Goal: Task Accomplishment & Management: Complete application form

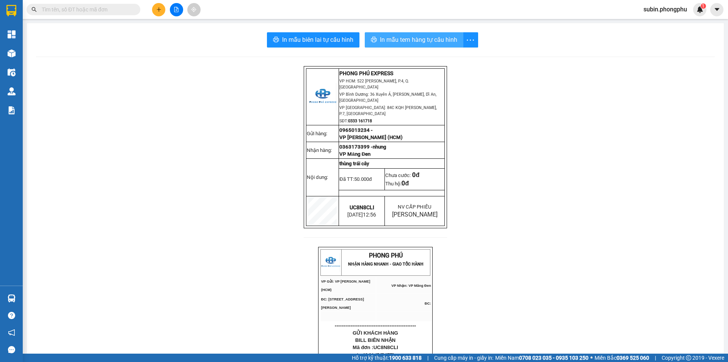
click at [419, 39] on span "In mẫu tem hàng tự cấu hình" at bounding box center [418, 39] width 77 height 9
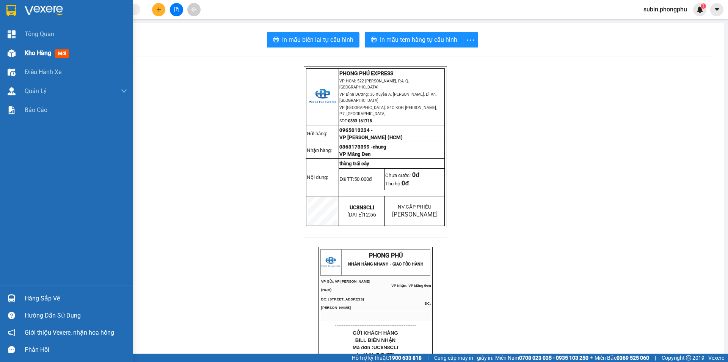
click at [14, 53] on img at bounding box center [12, 53] width 8 height 8
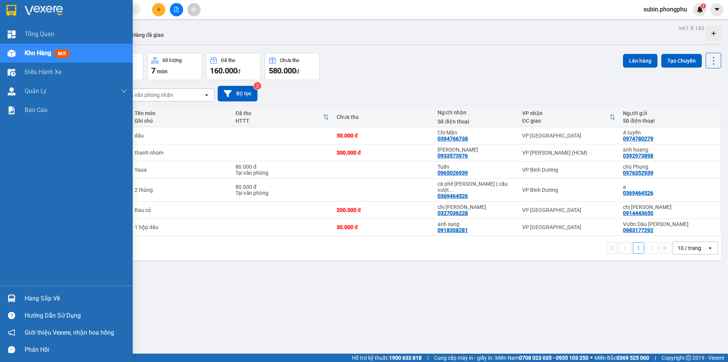
click at [39, 57] on div "Kho hàng mới" at bounding box center [48, 52] width 47 height 9
click at [29, 50] on span "Kho hàng" at bounding box center [38, 52] width 27 height 7
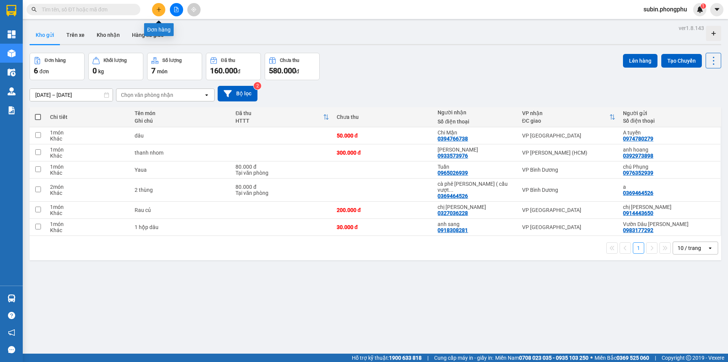
click at [157, 13] on button at bounding box center [158, 9] width 13 height 13
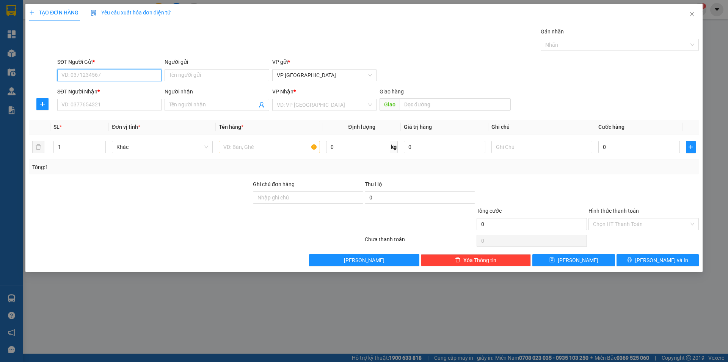
click at [76, 76] on input "SĐT Người Gửi *" at bounding box center [109, 75] width 104 height 12
click at [99, 105] on input "SĐT Người Nhận *" at bounding box center [109, 105] width 104 height 12
type input "0908467487"
click at [174, 101] on input "Người nhận" at bounding box center [213, 105] width 88 height 8
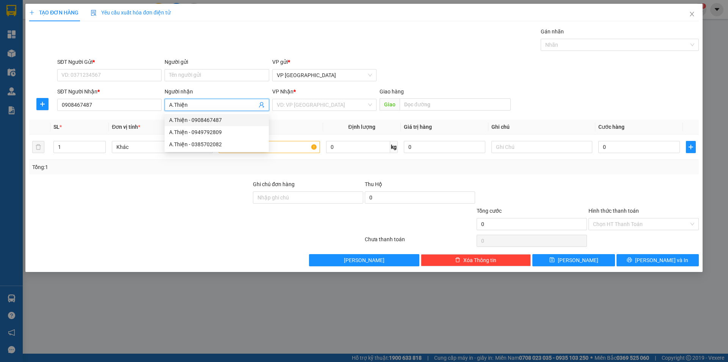
click at [212, 121] on div "A.Thiện - 0908467487" at bounding box center [216, 120] width 95 height 8
type input "A.Thiện"
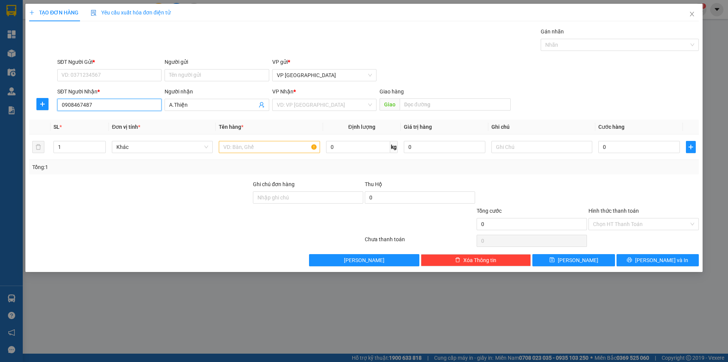
drag, startPoint x: 97, startPoint y: 107, endPoint x: 57, endPoint y: 106, distance: 40.6
click at [49, 104] on div "SĐT Người Nhận * 0908467487 0908467487 Người nhận A.Thiện VP Nhận * VD: VP [GEO…" at bounding box center [364, 100] width 672 height 27
click at [74, 74] on input "SĐT Người Gửi *" at bounding box center [109, 75] width 104 height 12
paste input "0908467487"
type input "0908467487"
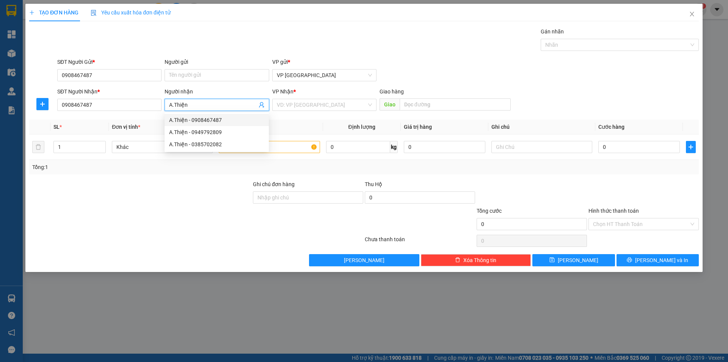
drag, startPoint x: 205, startPoint y: 107, endPoint x: 169, endPoint y: 110, distance: 36.1
click at [169, 110] on span "A.Thiện" at bounding box center [217, 105] width 104 height 12
click at [191, 72] on input "Người gửi" at bounding box center [217, 75] width 104 height 12
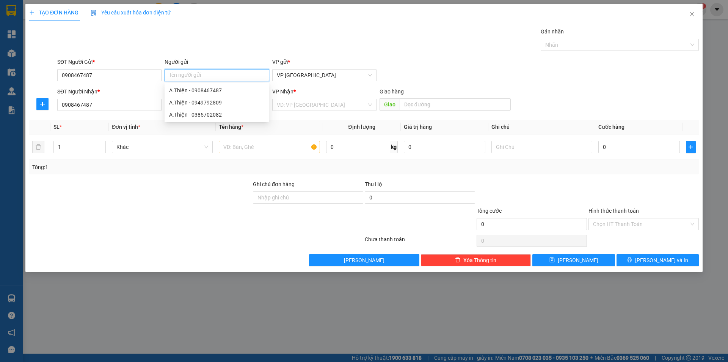
paste input "A.Thiện"
type input "A.Thiện"
click at [260, 33] on div "Gán nhãn Nhãn" at bounding box center [378, 40] width 645 height 27
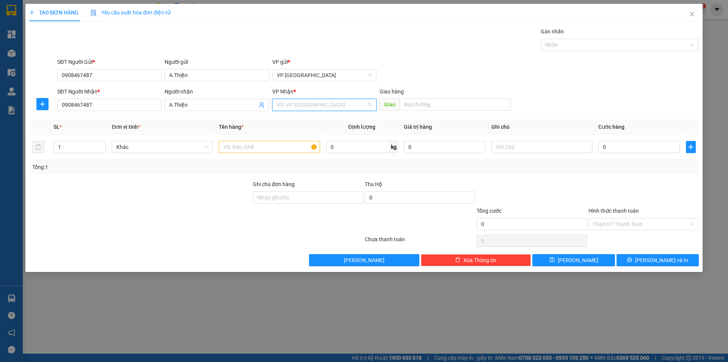
click at [299, 107] on input "search" at bounding box center [322, 104] width 90 height 11
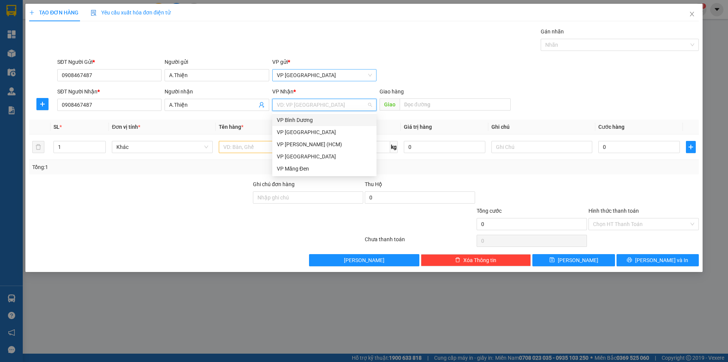
click at [310, 74] on span "VP [GEOGRAPHIC_DATA]" at bounding box center [324, 74] width 95 height 11
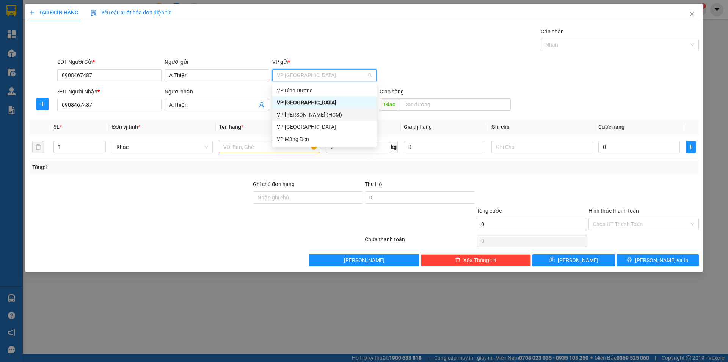
click at [304, 113] on div "VP [PERSON_NAME] (HCM)" at bounding box center [324, 114] width 95 height 8
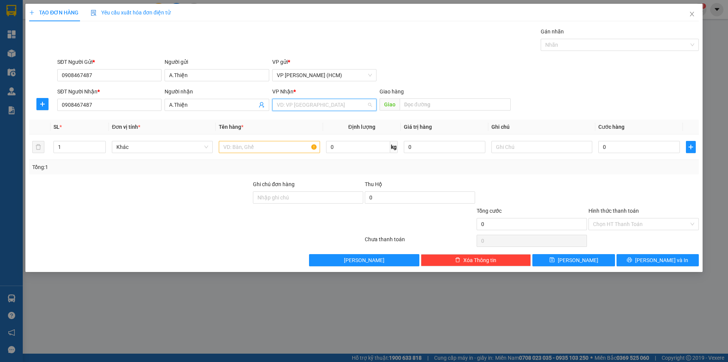
click at [308, 104] on input "search" at bounding box center [322, 104] width 90 height 11
click at [290, 134] on div "VP [GEOGRAPHIC_DATA]" at bounding box center [324, 132] width 95 height 8
click at [421, 69] on div "SĐT Người Gửi * 0908467487 Người gửi A.Thiện VP gửi * VP [PERSON_NAME] (HCM)" at bounding box center [378, 71] width 645 height 27
click at [625, 147] on input "0" at bounding box center [640, 147] width 82 height 12
type input "5"
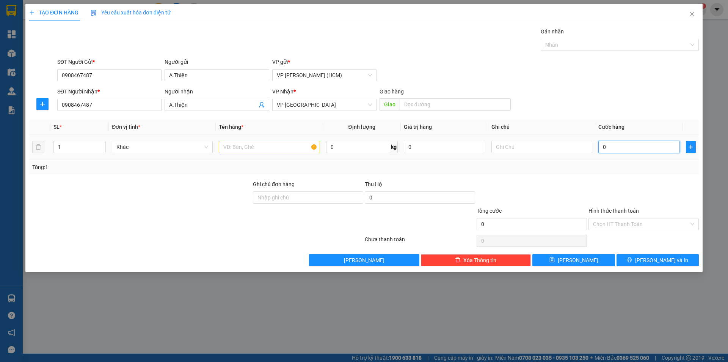
type input "5"
type input "50"
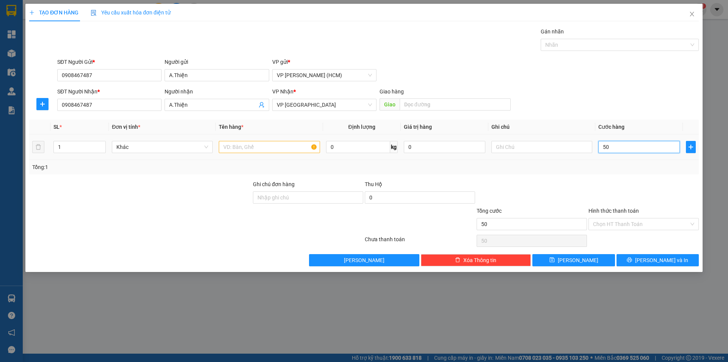
type input "500"
type input "5.000"
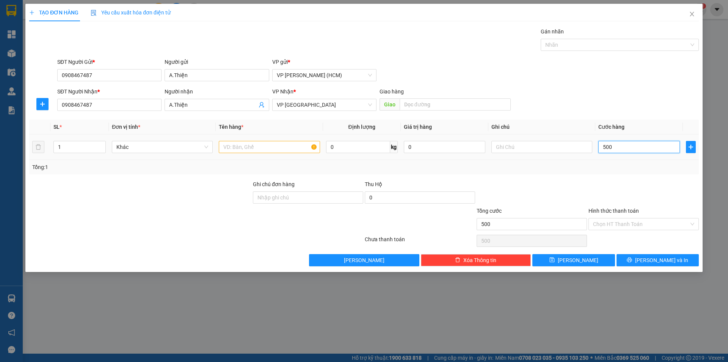
type input "5.000"
type input "50.000"
type input "500.000"
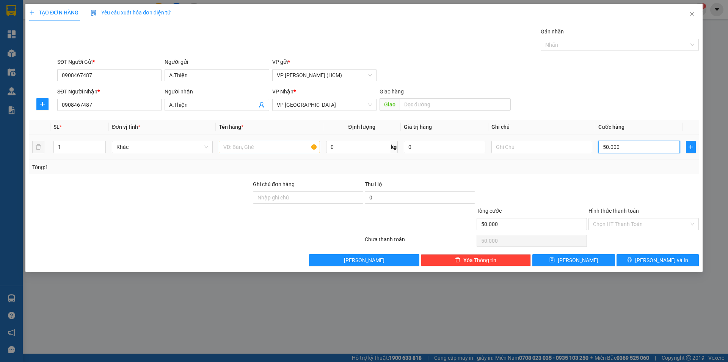
type input "500.000"
type input "50.000"
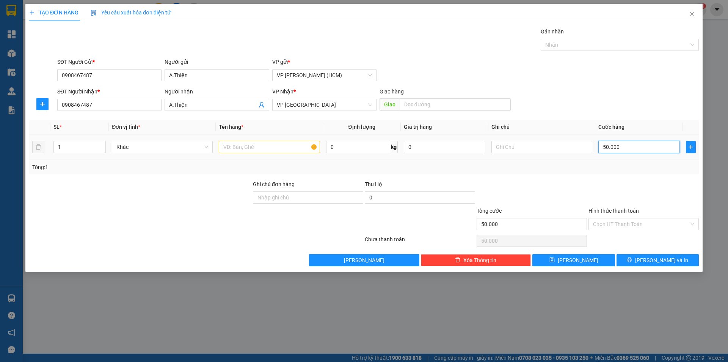
type input "50.000"
click at [253, 149] on input "text" at bounding box center [269, 147] width 101 height 12
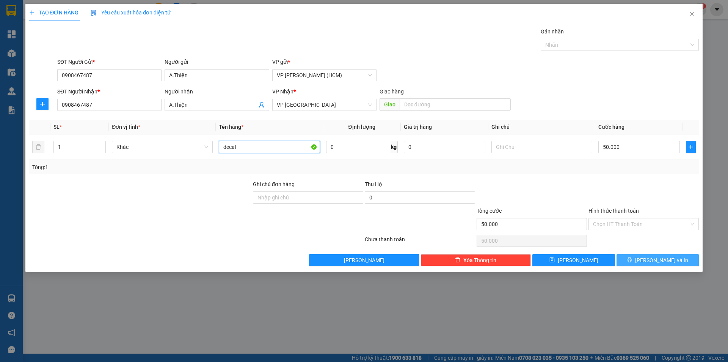
type input "decal"
click at [671, 258] on span "[PERSON_NAME] và In" at bounding box center [662, 260] width 53 height 8
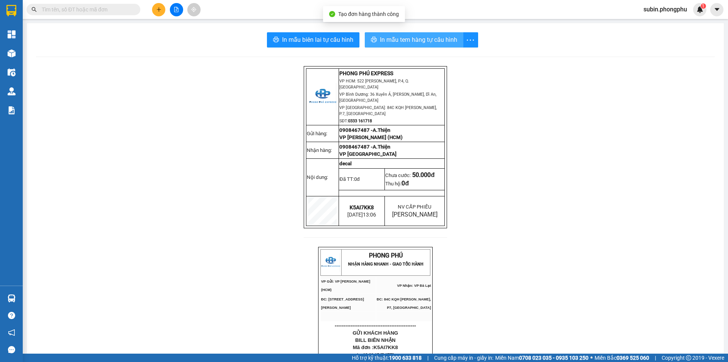
click at [390, 44] on span "In mẫu tem hàng tự cấu hình" at bounding box center [418, 39] width 77 height 9
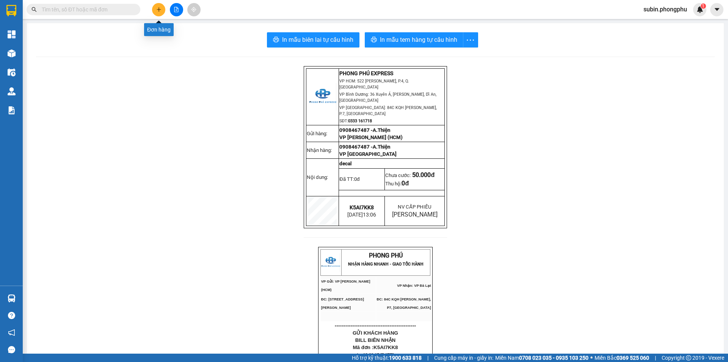
click at [158, 11] on icon "plus" at bounding box center [158, 9] width 5 height 5
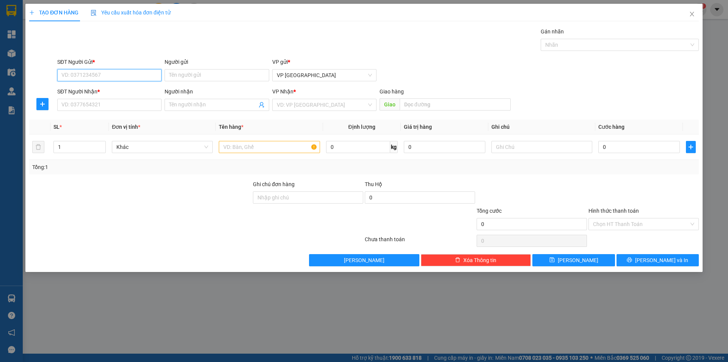
click at [91, 72] on input "SĐT Người Gửi *" at bounding box center [109, 75] width 104 height 12
drag, startPoint x: 77, startPoint y: 77, endPoint x: 63, endPoint y: 80, distance: 14.4
click at [63, 80] on input "8393" at bounding box center [109, 75] width 104 height 12
click at [211, 77] on input "Người gửi" at bounding box center [217, 75] width 104 height 12
click at [105, 74] on input "8393" at bounding box center [109, 75] width 104 height 12
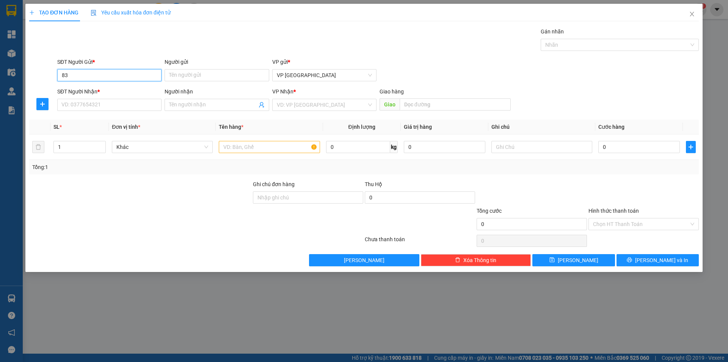
type input "8"
type input "0773998393"
click at [202, 78] on input "Người gửi" at bounding box center [217, 75] width 104 height 12
click at [307, 79] on span "VP [GEOGRAPHIC_DATA]" at bounding box center [324, 74] width 95 height 11
type input "A.Phước"
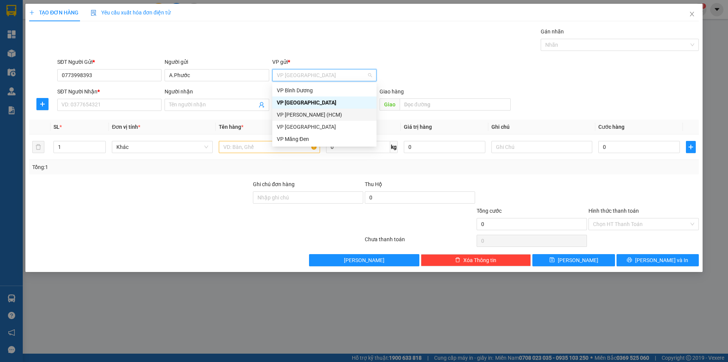
click at [299, 118] on div "VP [PERSON_NAME] (HCM)" at bounding box center [324, 114] width 95 height 8
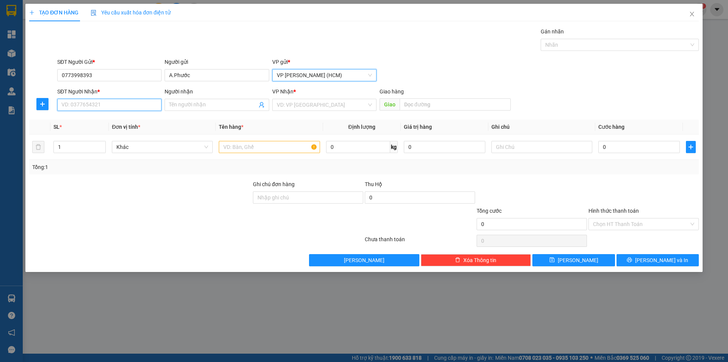
click at [110, 103] on input "SĐT Người Nhận *" at bounding box center [109, 105] width 104 height 12
type input "0907403497"
click at [219, 106] on input "Người nhận" at bounding box center [213, 105] width 88 height 8
type input "A.Trực"
click at [323, 102] on input "search" at bounding box center [322, 104] width 90 height 11
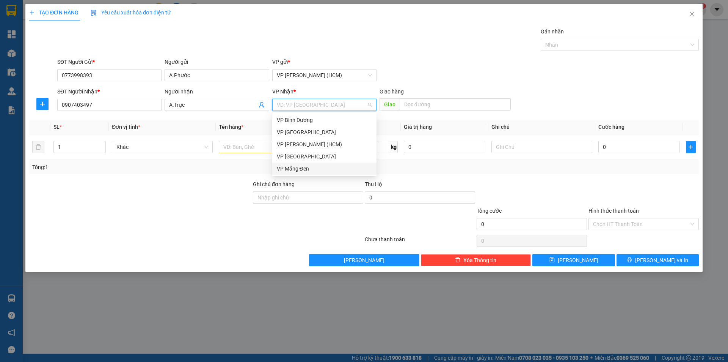
click at [297, 170] on div "VP Măng Đen" at bounding box center [324, 168] width 95 height 8
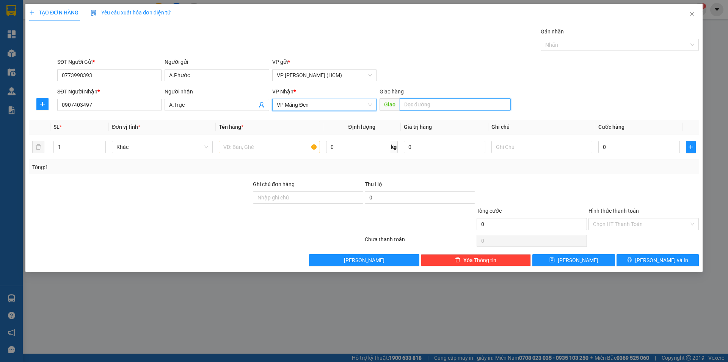
click at [429, 104] on input "text" at bounding box center [455, 104] width 111 height 12
type input "G"
type input "BX.Đức Long"
click at [403, 172] on div "Tổng: 1" at bounding box center [364, 167] width 670 height 14
click at [286, 147] on input "text" at bounding box center [269, 147] width 101 height 12
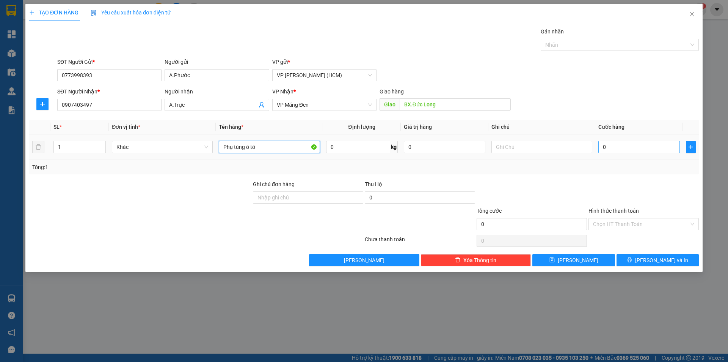
type input "Phụ tùng ô tô"
click at [614, 143] on input "0" at bounding box center [640, 147] width 82 height 12
type input "1"
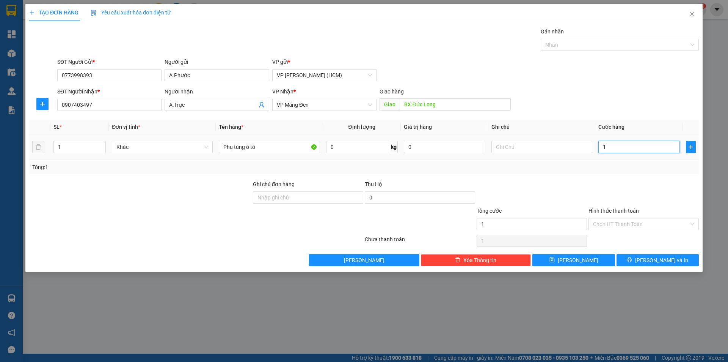
type input "10"
type input "100"
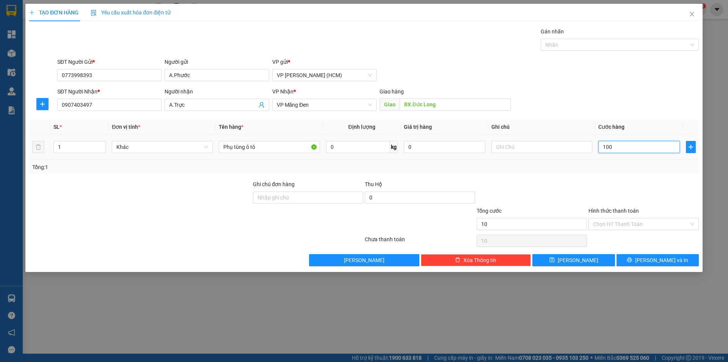
type input "100"
type input "1.000"
type input "10.000"
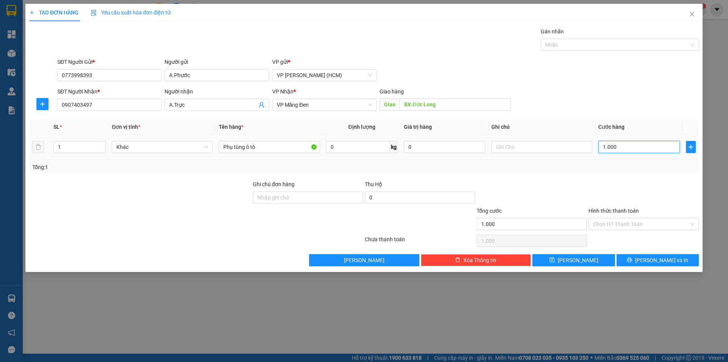
type input "10.000"
click at [674, 258] on button "[PERSON_NAME] và In" at bounding box center [658, 260] width 82 height 12
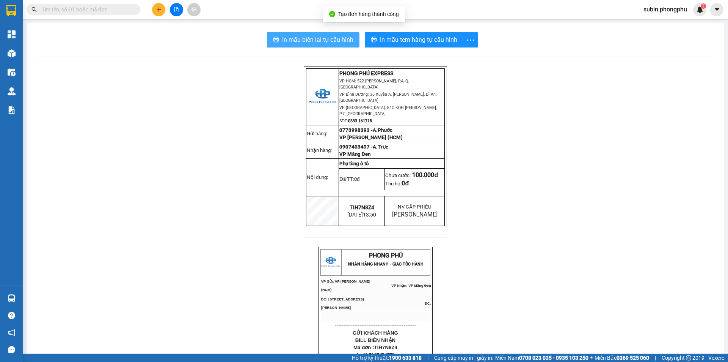
drag, startPoint x: 318, startPoint y: 35, endPoint x: 310, endPoint y: 36, distance: 8.0
click at [317, 35] on span "In mẫu biên lai tự cấu hình" at bounding box center [317, 39] width 71 height 9
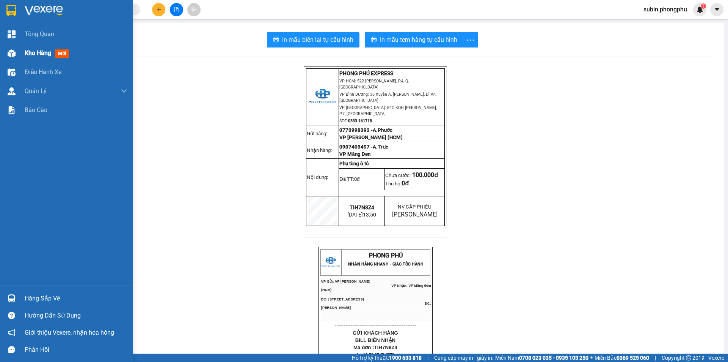
click at [39, 51] on span "Kho hàng" at bounding box center [38, 52] width 27 height 7
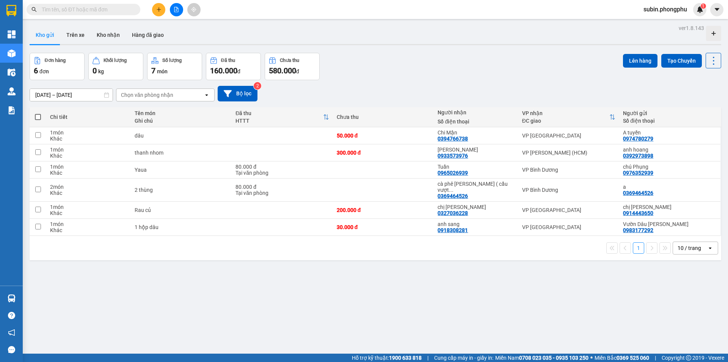
click at [209, 94] on icon "open" at bounding box center [207, 95] width 6 height 6
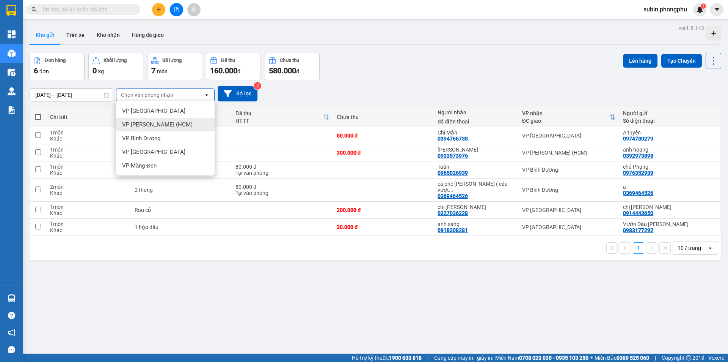
click at [175, 121] on span "VP [PERSON_NAME] (HCM)" at bounding box center [157, 125] width 71 height 8
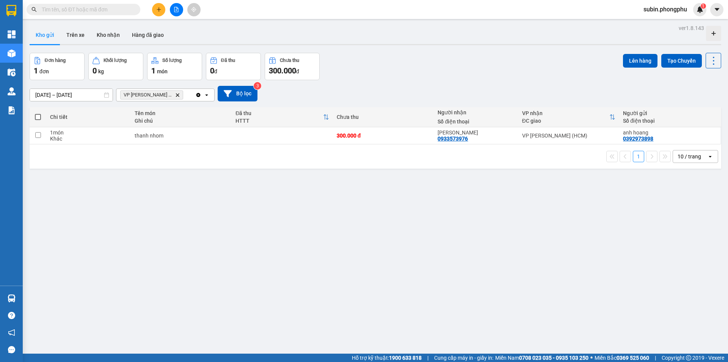
click at [358, 256] on div "ver 1.8.143 Kho gửi Trên xe Kho nhận Hàng đã giao Đơn hàng 1 đơn Khối lượng 0 k…" at bounding box center [376, 204] width 698 height 362
click at [163, 237] on div "ver 1.8.143 Kho gửi Trên xe Kho nhận Hàng đã giao Đơn hàng 1 đơn Khối lượng 0 k…" at bounding box center [376, 204] width 698 height 362
click at [178, 94] on icon "VP Hoàng Văn Thụ (HCM), close by backspace" at bounding box center [177, 94] width 3 height 3
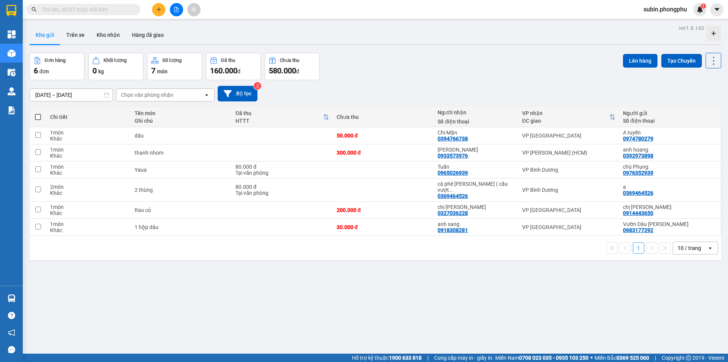
click at [208, 93] on icon "open" at bounding box center [207, 95] width 6 height 6
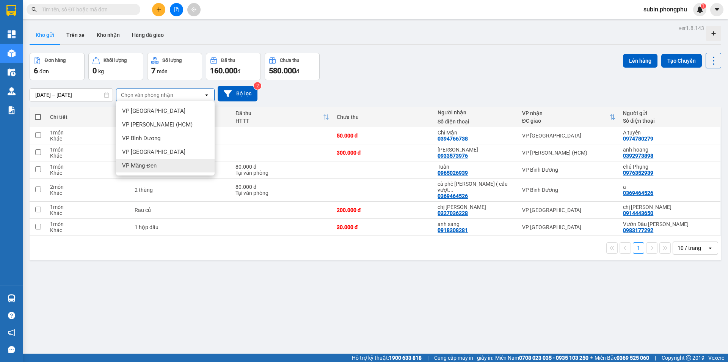
click at [280, 326] on div "ver 1.8.143 Kho gửi Trên xe Kho nhận Hàng đã giao Đơn hàng 6 đơn Khối lượng 0 k…" at bounding box center [376, 204] width 698 height 362
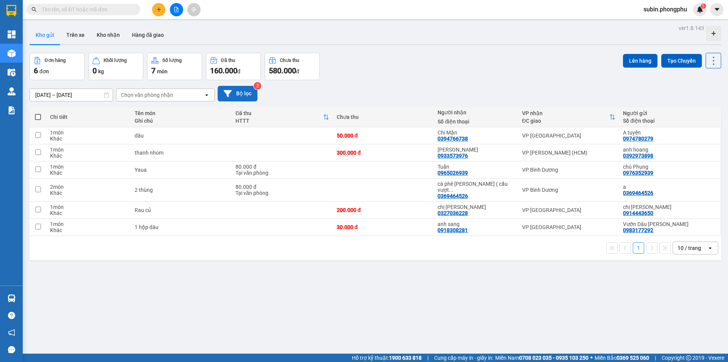
click at [252, 97] on button "Bộ lọc" at bounding box center [238, 94] width 40 height 16
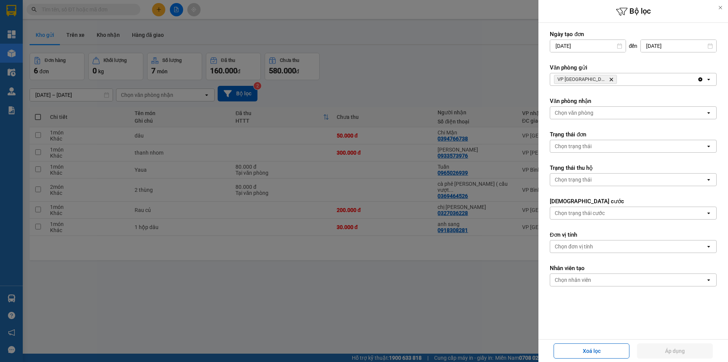
click at [609, 79] on icon "Delete" at bounding box center [611, 79] width 5 height 5
click at [706, 79] on icon "open" at bounding box center [709, 79] width 6 height 6
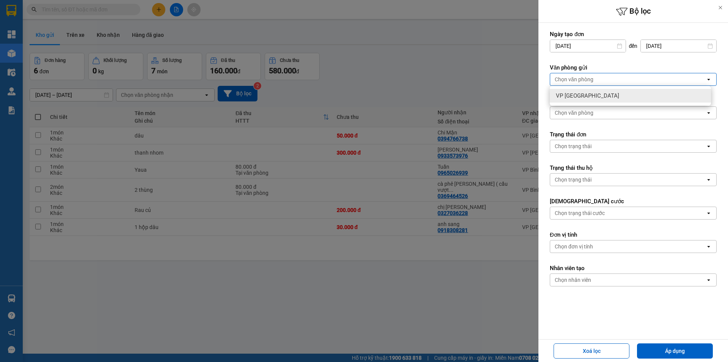
click at [606, 61] on form "Ngày tạo đơn [DATE] Press the down arrow key to interact with the calendar and …" at bounding box center [633, 180] width 167 height 301
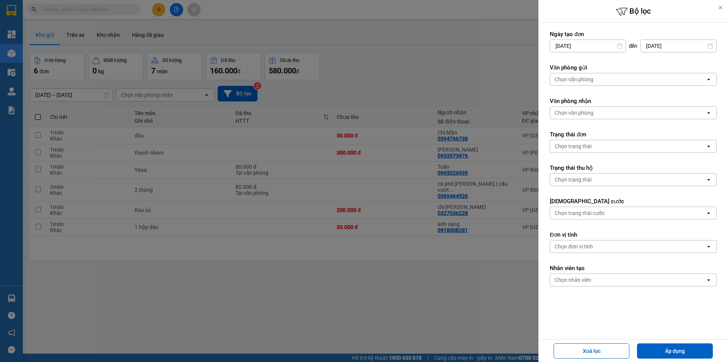
click at [448, 300] on div at bounding box center [364, 181] width 728 height 362
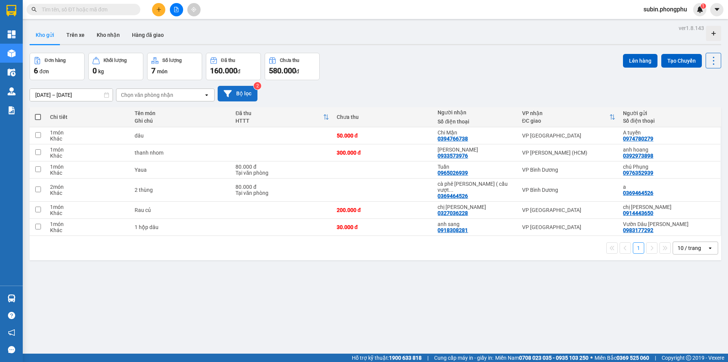
click at [244, 96] on button "Bộ lọc" at bounding box center [238, 94] width 40 height 16
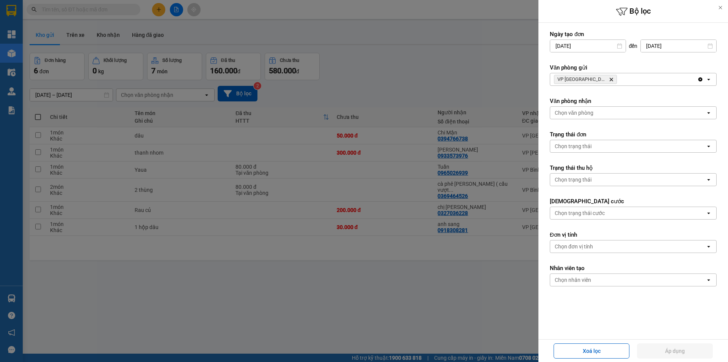
click at [610, 80] on icon "VP Đà Lạt, close by backspace" at bounding box center [611, 79] width 3 height 3
click at [706, 78] on icon "open" at bounding box center [709, 79] width 6 height 6
click at [686, 346] on button "Áp dụng" at bounding box center [675, 350] width 76 height 15
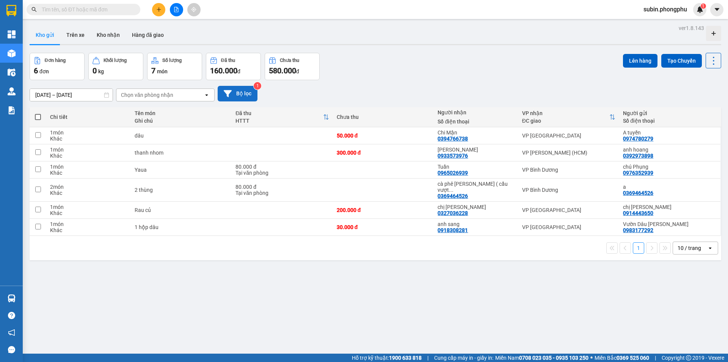
click at [226, 90] on icon at bounding box center [228, 94] width 8 height 8
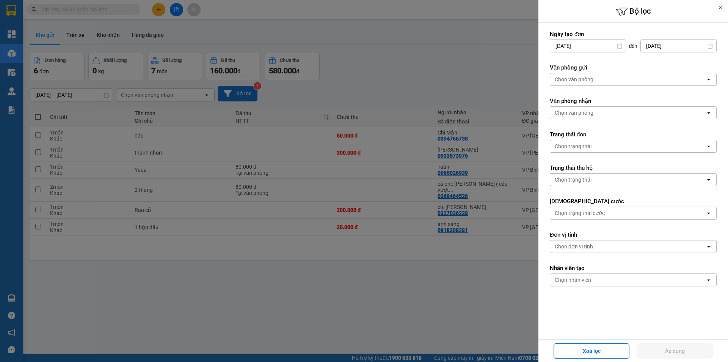
click at [574, 79] on div "Chọn văn phòng" at bounding box center [574, 80] width 39 height 8
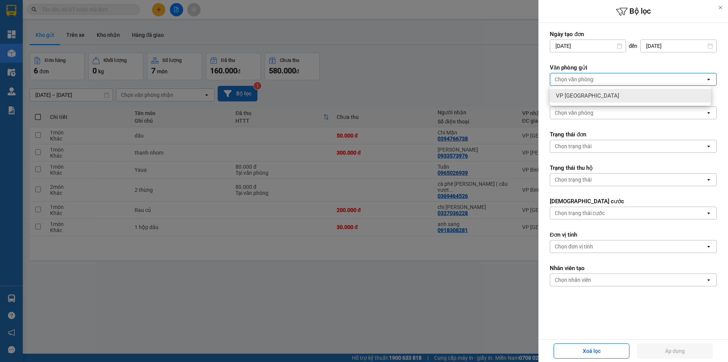
click at [708, 79] on icon at bounding box center [709, 80] width 3 height 2
click at [706, 114] on icon "open" at bounding box center [709, 113] width 6 height 6
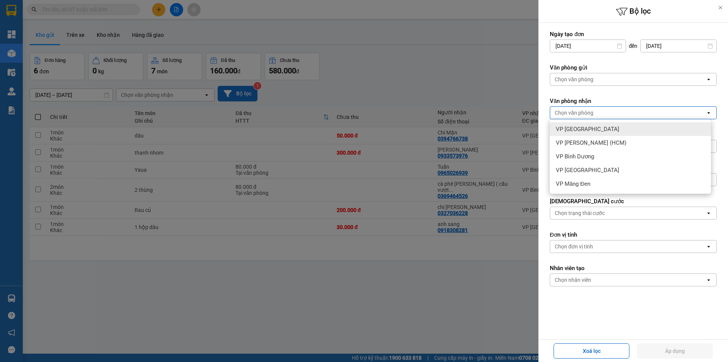
click at [562, 129] on span "VP [GEOGRAPHIC_DATA]" at bounding box center [587, 129] width 63 height 8
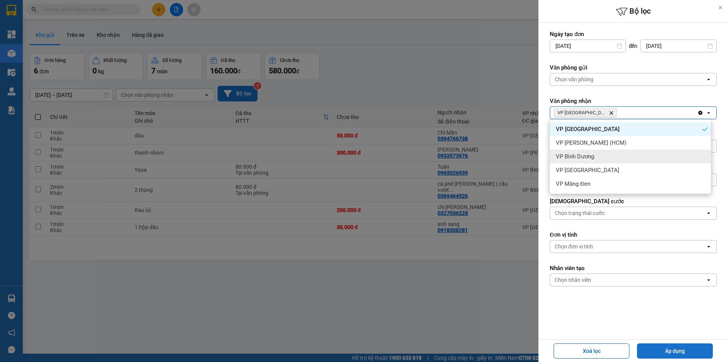
click at [685, 351] on button "Áp dụng" at bounding box center [675, 350] width 76 height 15
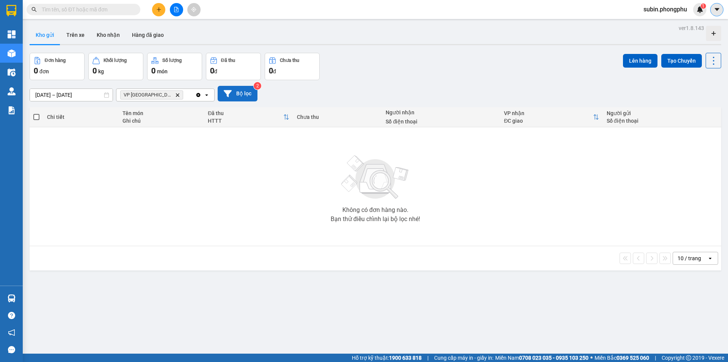
click at [717, 11] on icon "caret-down" at bounding box center [717, 9] width 7 height 7
click at [695, 9] on div "1" at bounding box center [700, 9] width 13 height 13
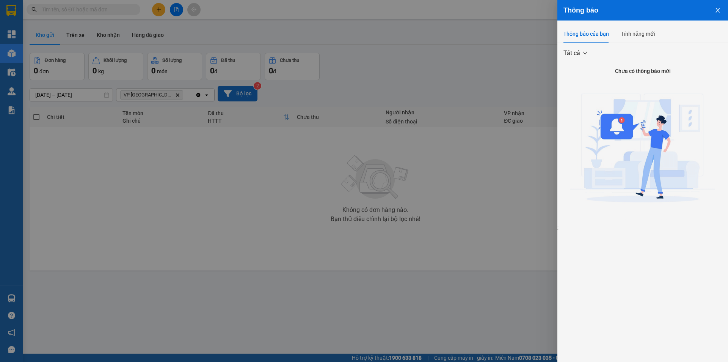
click at [719, 8] on icon "close" at bounding box center [718, 10] width 6 height 6
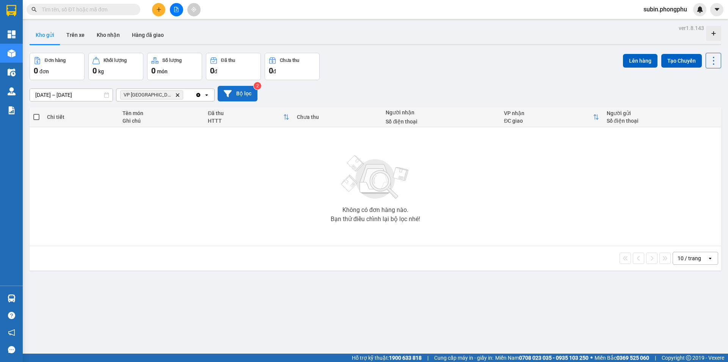
click at [654, 9] on span "subin.phongphu" at bounding box center [666, 9] width 56 height 9
click at [658, 26] on span "Đăng xuất" at bounding box center [668, 23] width 41 height 8
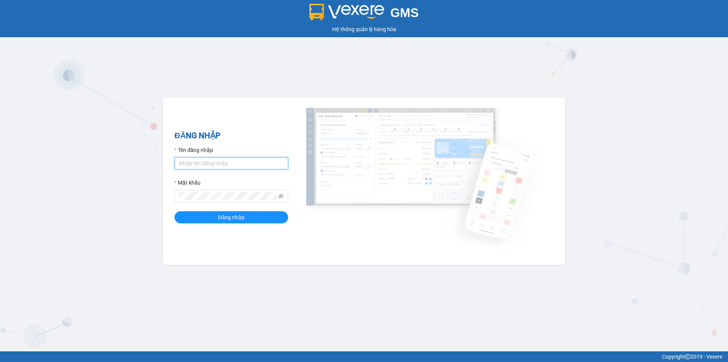
click at [242, 167] on input "Tên đăng nhập" at bounding box center [232, 163] width 114 height 12
type input "nguyenmy.phongphu"
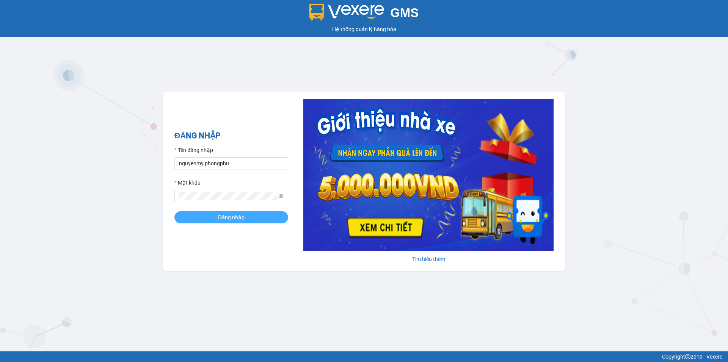
click at [231, 219] on span "Đăng nhập" at bounding box center [231, 217] width 27 height 8
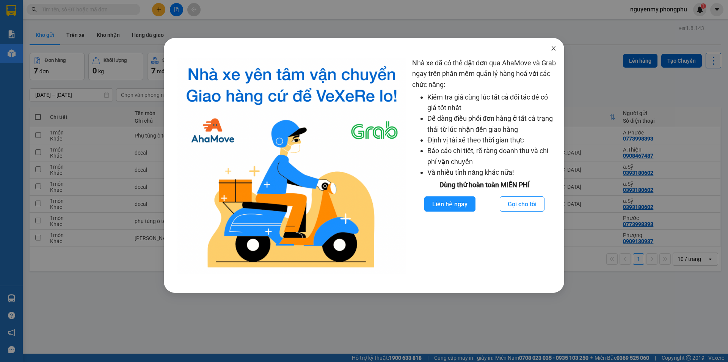
click at [558, 48] on span "Close" at bounding box center [553, 48] width 21 height 21
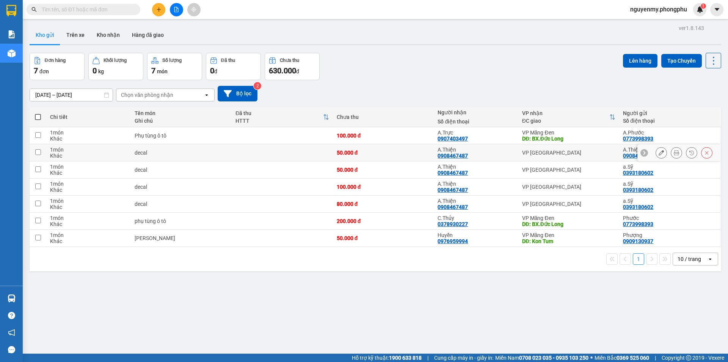
click at [36, 150] on input "checkbox" at bounding box center [38, 152] width 6 height 6
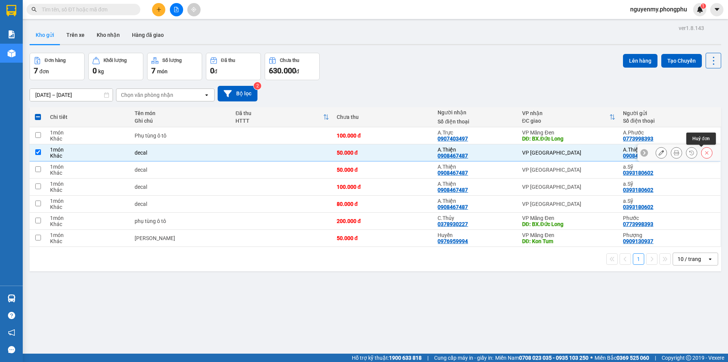
click at [705, 152] on icon at bounding box center [707, 152] width 5 height 5
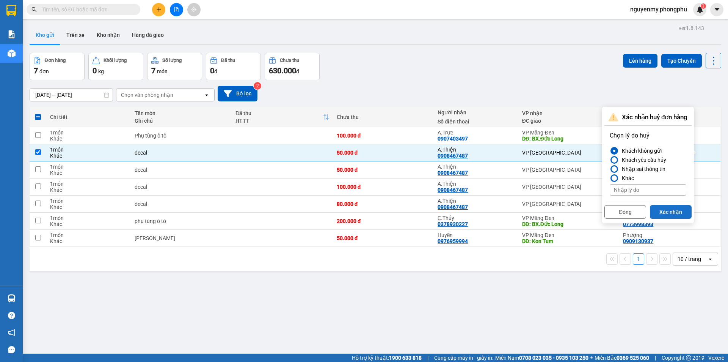
click at [670, 211] on button "Xác nhận" at bounding box center [671, 212] width 42 height 14
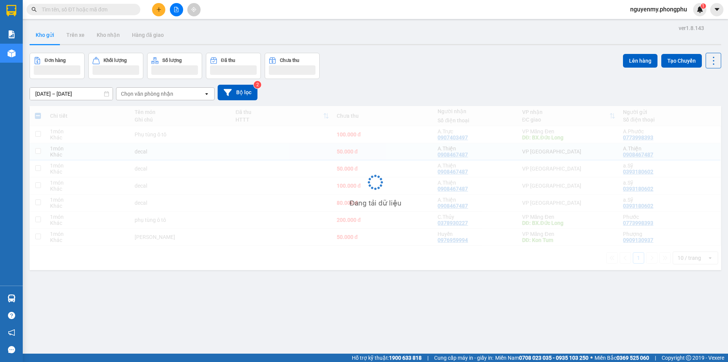
checkbox input "false"
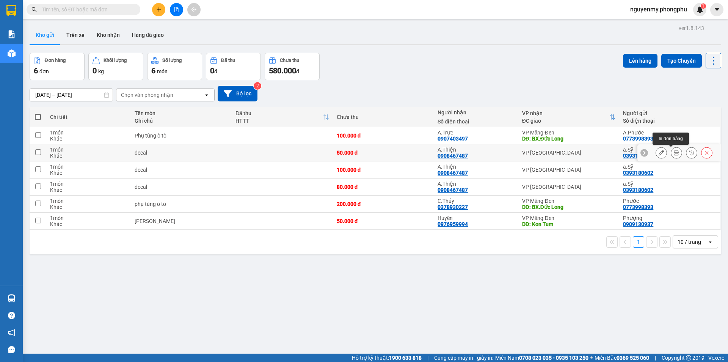
click at [674, 150] on icon at bounding box center [676, 152] width 5 height 5
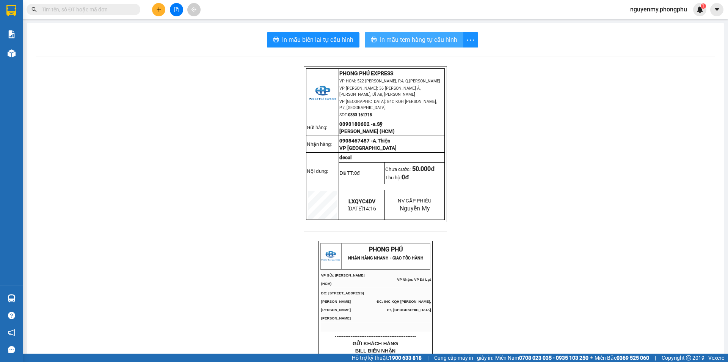
click at [408, 37] on span "In mẫu tem hàng tự cấu hình" at bounding box center [418, 39] width 77 height 9
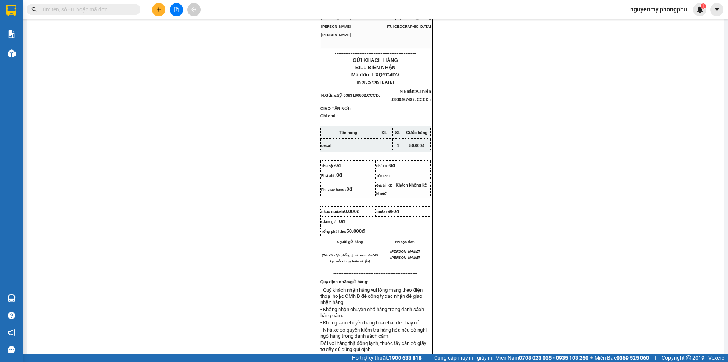
scroll to position [228, 0]
